Goal: Complete application form

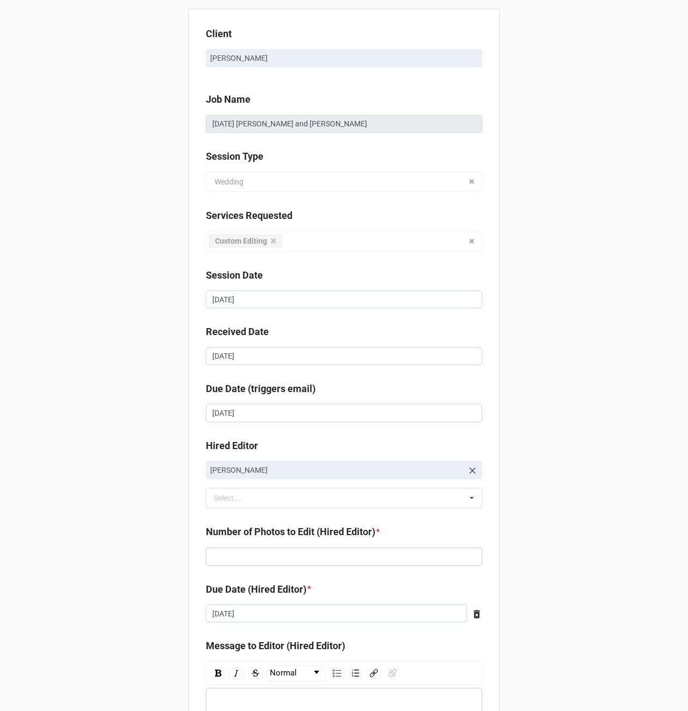
scroll to position [147, 0]
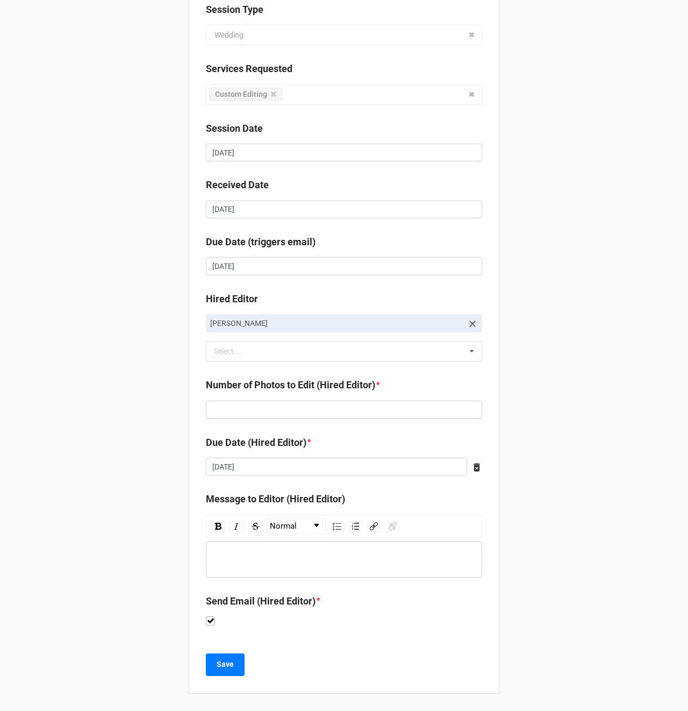
click at [282, 554] on div "rdw-editor" at bounding box center [344, 559] width 266 height 12
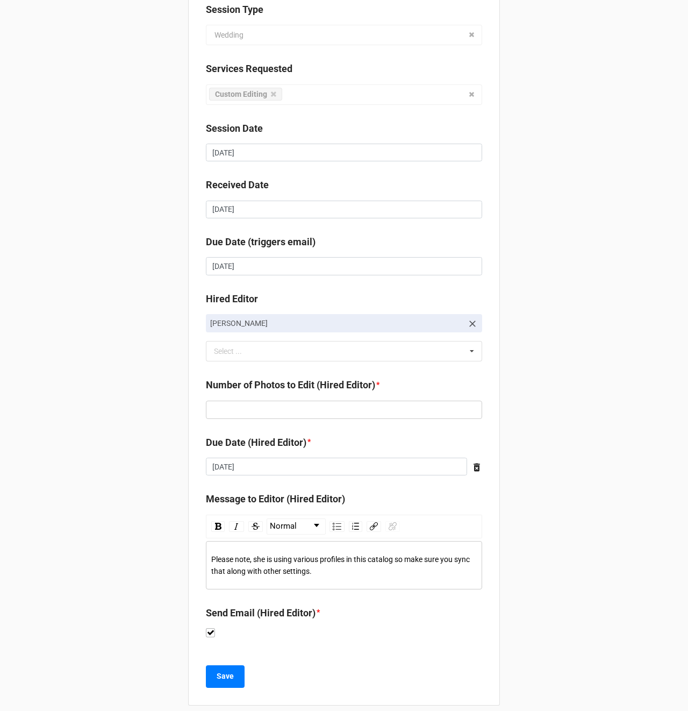
click at [350, 560] on span "Please note, she is using various profiles in this catalog so make sure you syn…" at bounding box center [341, 565] width 260 height 20
click at [449, 572] on div "Please note, she is using various profiles and color mixer settings in this cat…" at bounding box center [344, 565] width 266 height 24
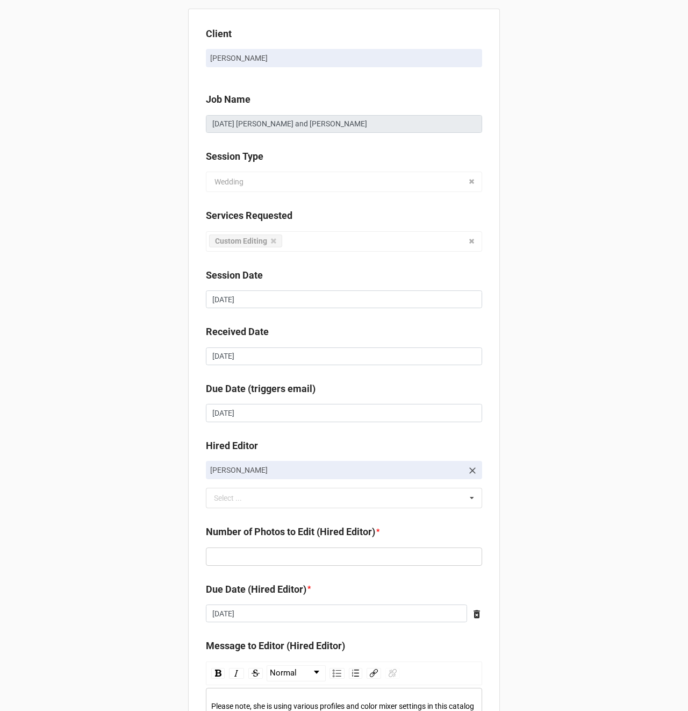
scroll to position [159, 0]
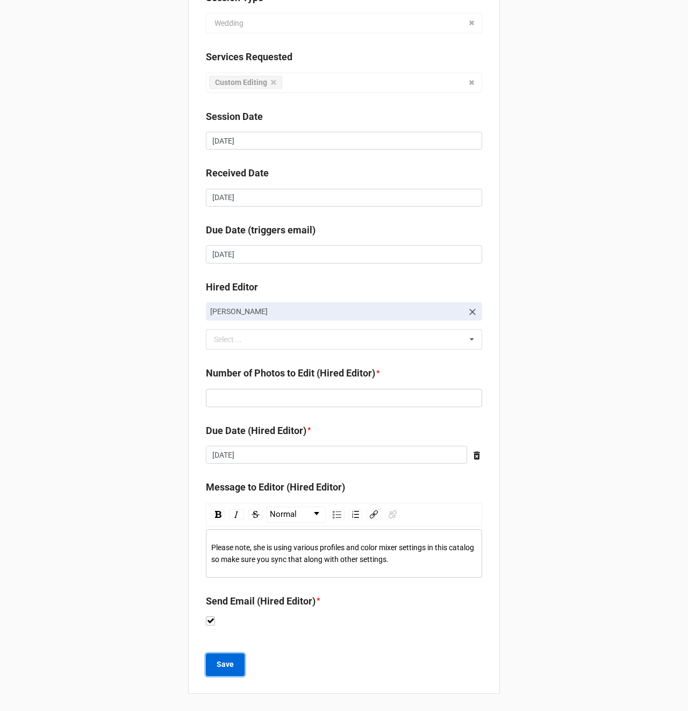
click at [222, 669] on b "Save" at bounding box center [225, 663] width 17 height 11
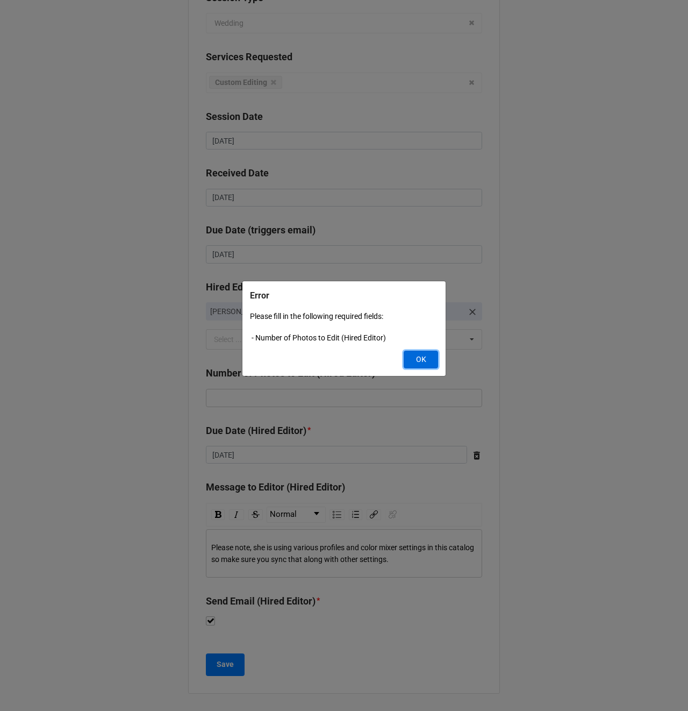
click at [434, 360] on button "OK" at bounding box center [421, 359] width 34 height 18
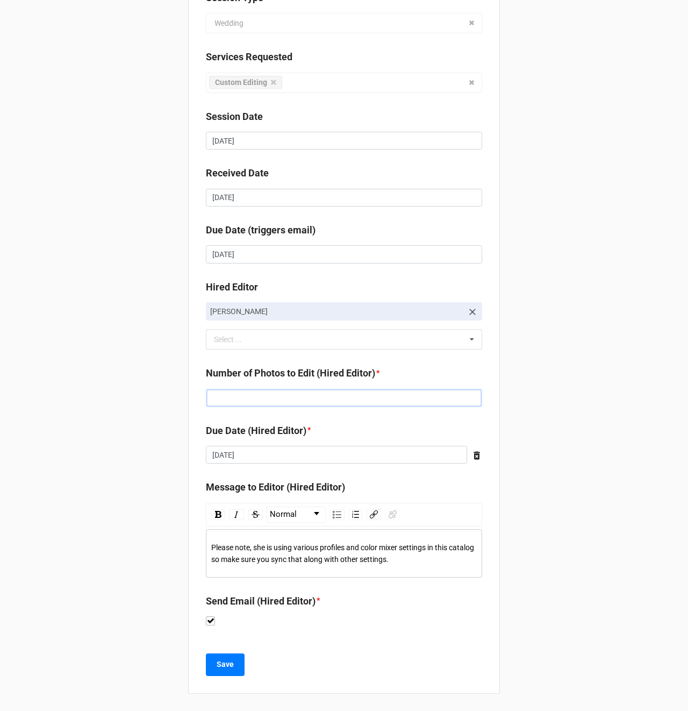
click at [241, 399] on input "text" at bounding box center [344, 398] width 276 height 18
type input "460"
click at [226, 663] on b "Save" at bounding box center [225, 663] width 17 height 11
